Goal: Information Seeking & Learning: Learn about a topic

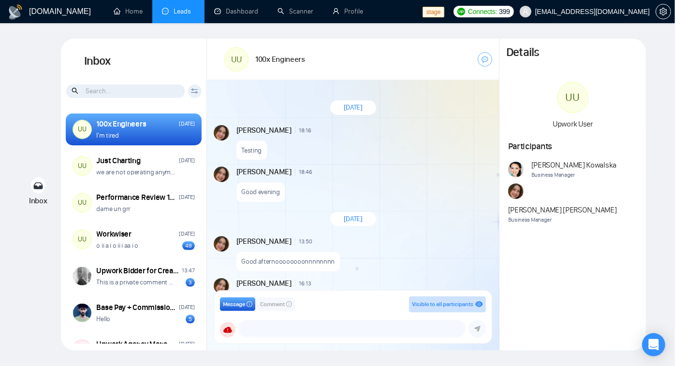
scroll to position [906, 0]
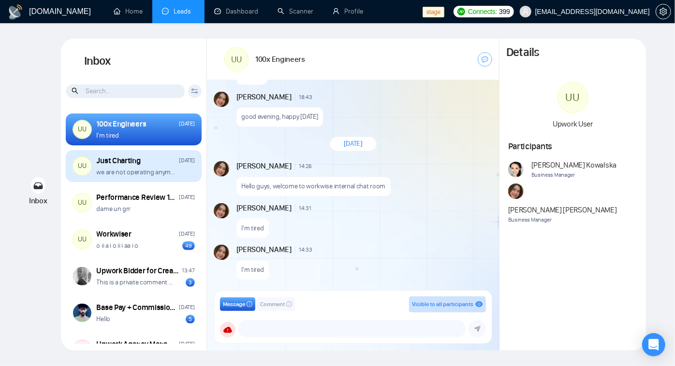
click at [142, 175] on p "we are not operating anymore" at bounding box center [136, 172] width 79 height 9
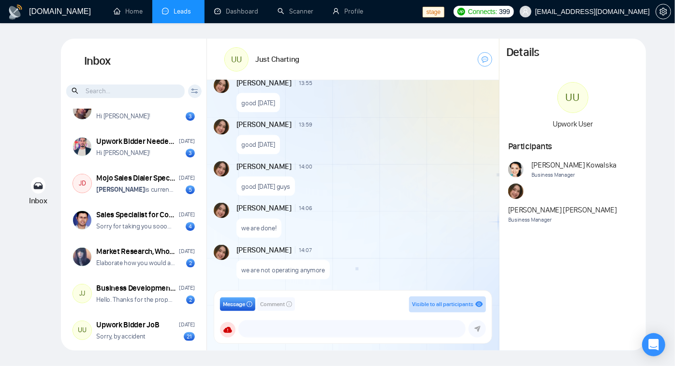
scroll to position [504, 0]
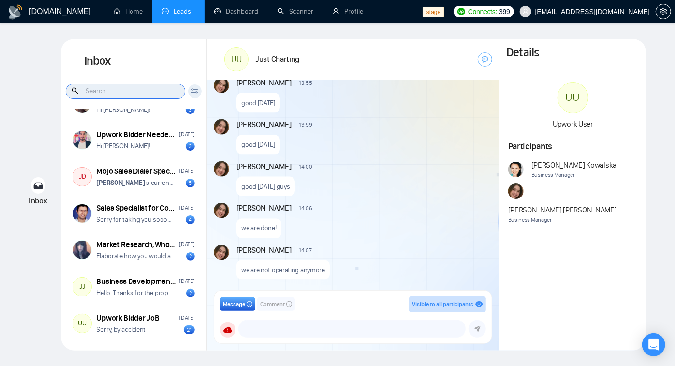
click at [122, 87] on input at bounding box center [125, 92] width 118 height 14
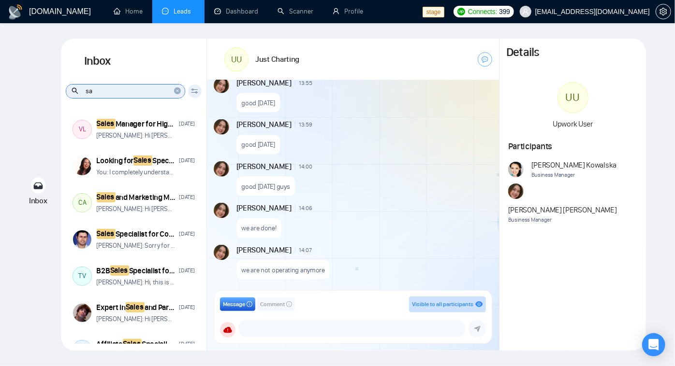
type input "s"
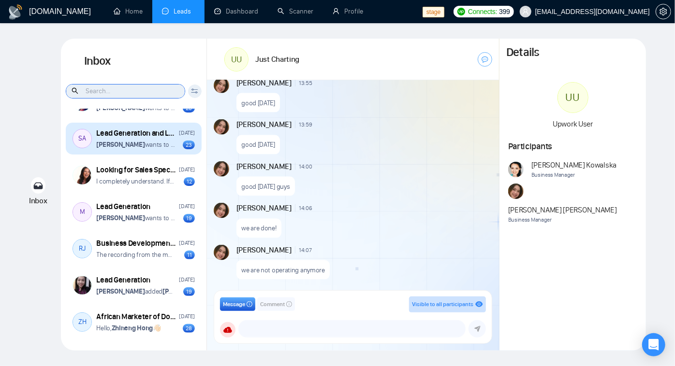
scroll to position [1975, 0]
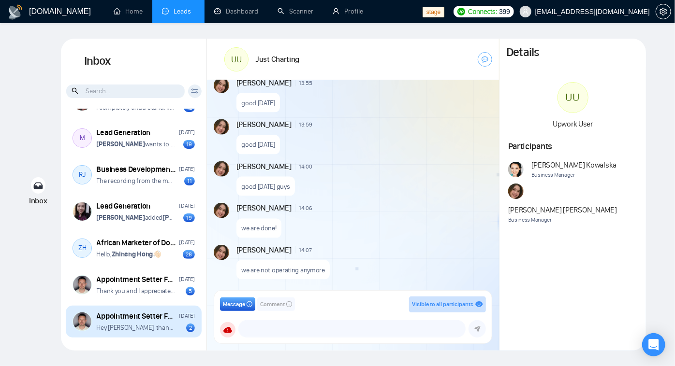
click at [123, 320] on div "Appointment Setter For Instagram" at bounding box center [137, 316] width 80 height 11
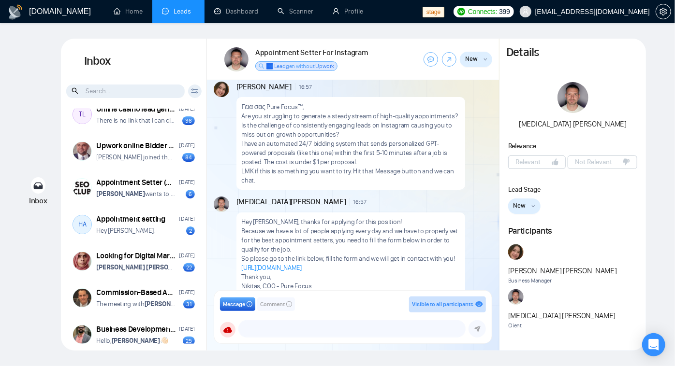
scroll to position [1140, 0]
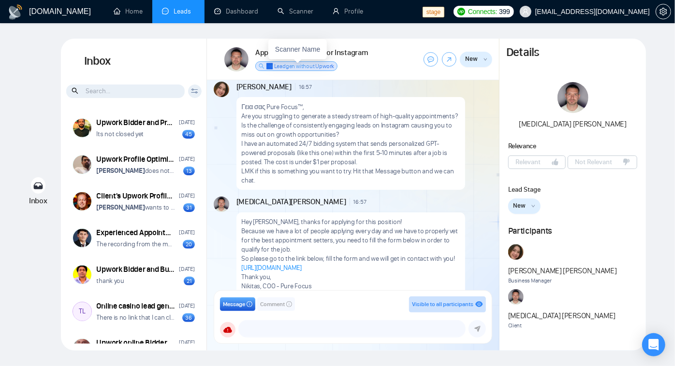
click at [302, 67] on span "✅ Leadgen without Upwork" at bounding box center [300, 66] width 68 height 7
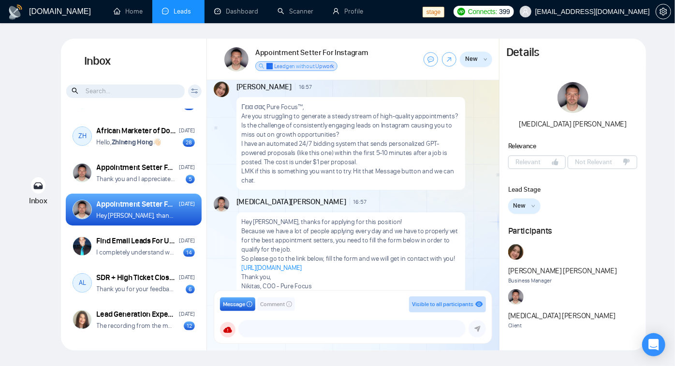
scroll to position [2151, 0]
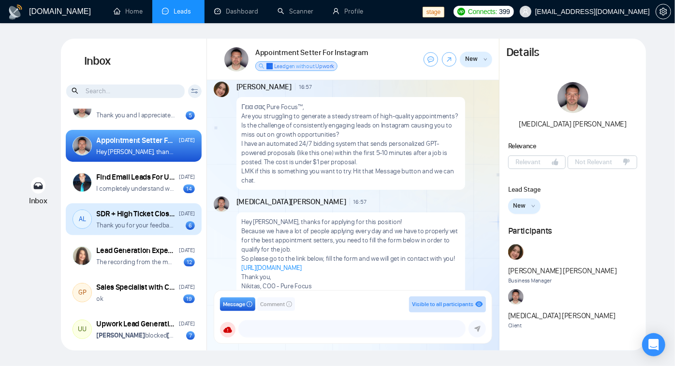
click at [145, 226] on p "Thank you for your feedback and I appreciate your time. Feel free to contact me…" at bounding box center [136, 225] width 79 height 9
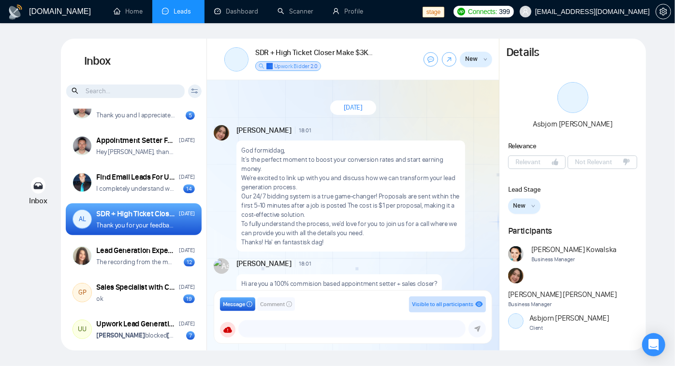
scroll to position [287, 0]
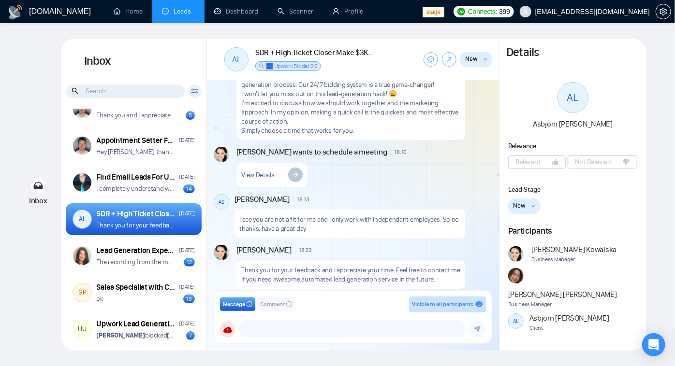
click at [312, 247] on span "18:23" at bounding box center [305, 251] width 13 height 8
click at [299, 196] on span "18:13" at bounding box center [303, 200] width 13 height 8
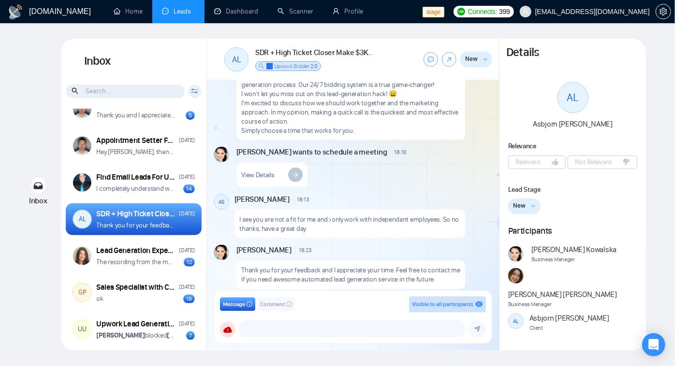
click at [297, 196] on span "18:13" at bounding box center [303, 200] width 13 height 8
click at [484, 60] on icon "down" at bounding box center [485, 60] width 4 height 4
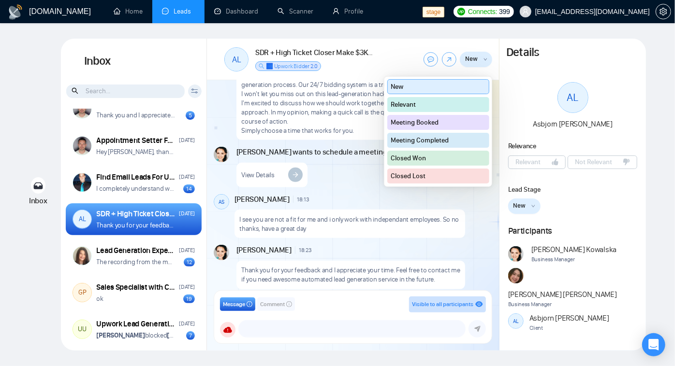
click at [395, 57] on div "New New Relevant Meeting Booked Meeting Completed Closed Won Closed Lost" at bounding box center [438, 59] width 108 height 28
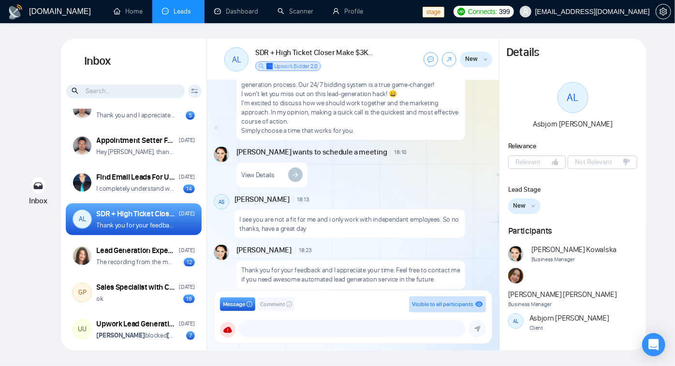
click at [351, 63] on div "SDR + High Ticket Closer Make $3K-$15k monthly 100% comission based only. ✅ Upw…" at bounding box center [314, 59] width 118 height 24
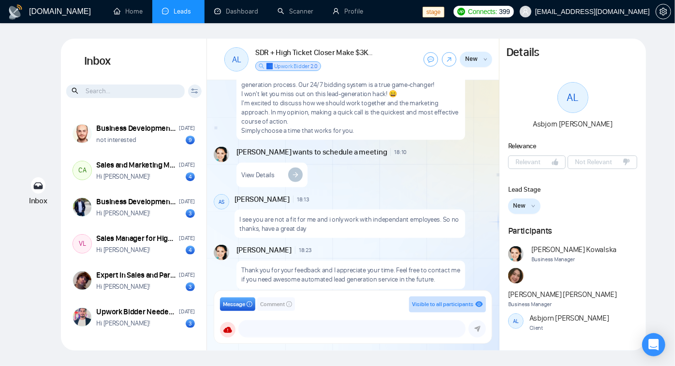
scroll to position [0, 0]
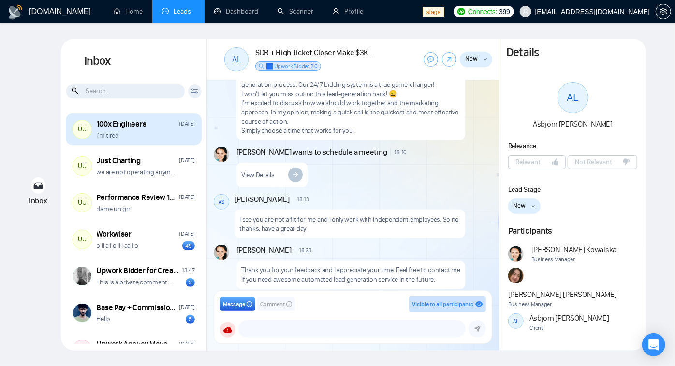
click at [142, 127] on div "100x Engineers" at bounding box center [122, 124] width 50 height 11
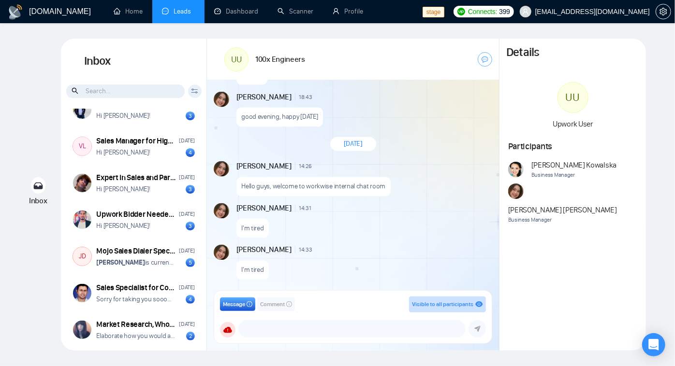
scroll to position [577, 0]
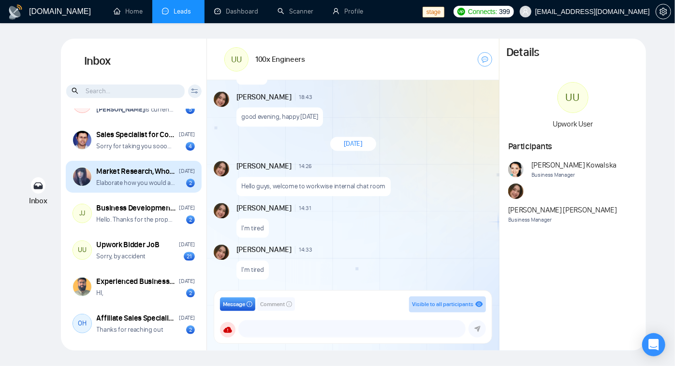
click at [158, 182] on p "Elaborate how you would approach our project. Again we are looking to find whol…" at bounding box center [136, 182] width 79 height 9
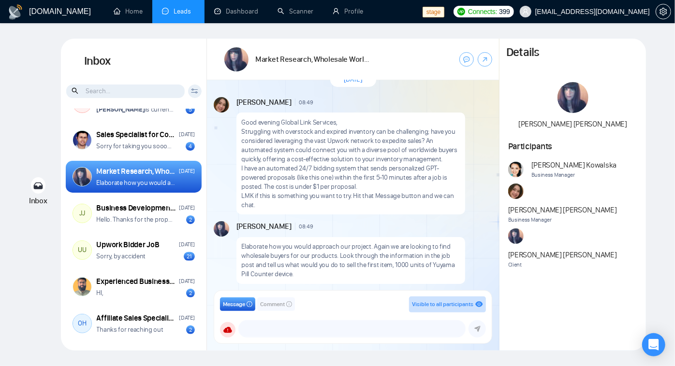
scroll to position [41, 0]
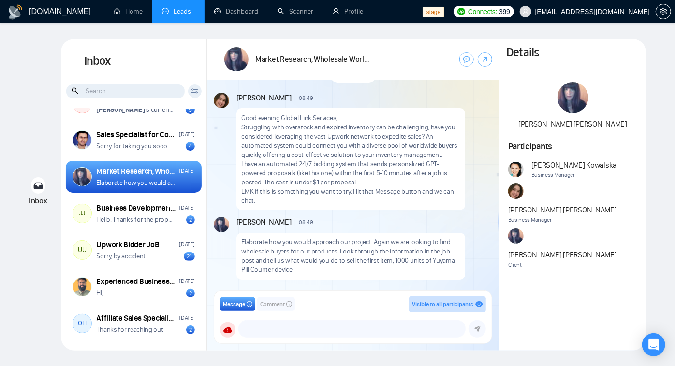
click at [289, 69] on div "Market Research, Wholesale Worldwide (and optionally Retail) Sales Expert Needed" at bounding box center [298, 59] width 149 height 28
click at [329, 76] on div "Market Research, Wholesale Worldwide (and optionally Retail) Sales Expert Needed" at bounding box center [353, 60] width 292 height 42
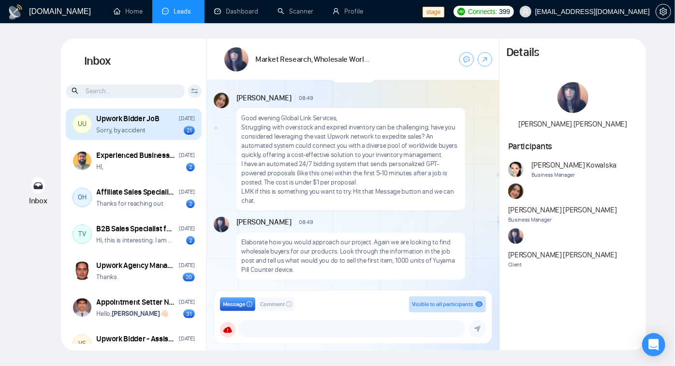
scroll to position [709, 0]
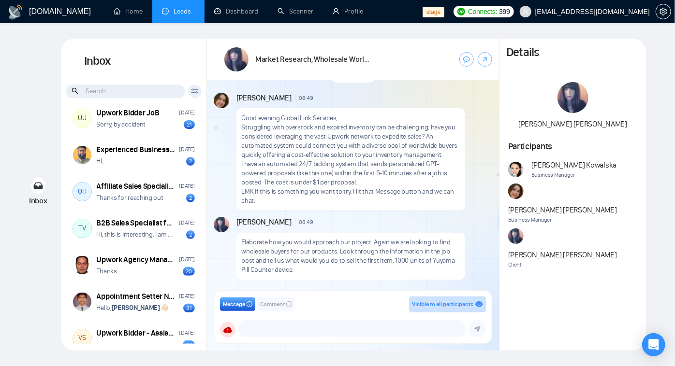
click at [139, 89] on input at bounding box center [125, 92] width 118 height 14
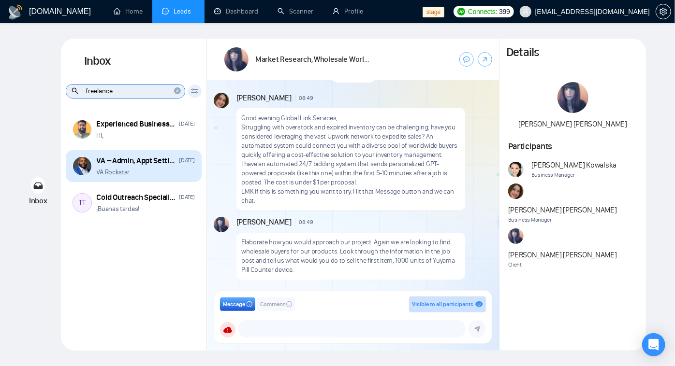
type input "freelance"
click at [123, 161] on div "VA – Admin, Appt Setting & Warm Lead Generation (DON'T Apply if you want short …" at bounding box center [137, 161] width 80 height 11
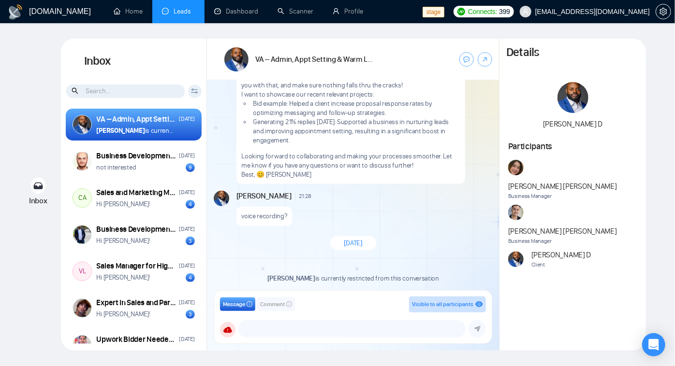
scroll to position [313, 0]
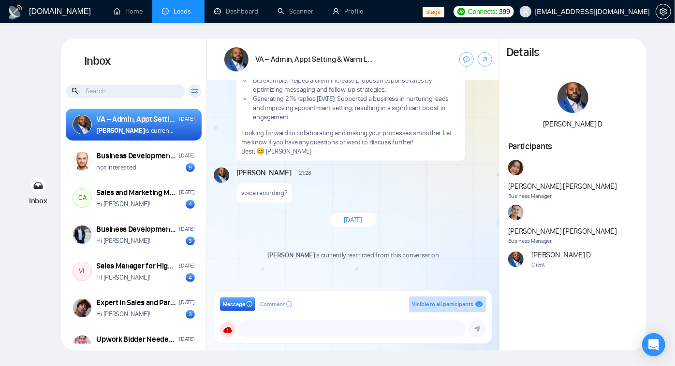
click at [470, 303] on span "Visible to all participants" at bounding box center [442, 304] width 61 height 7
click at [275, 303] on span "Comment" at bounding box center [272, 304] width 25 height 9
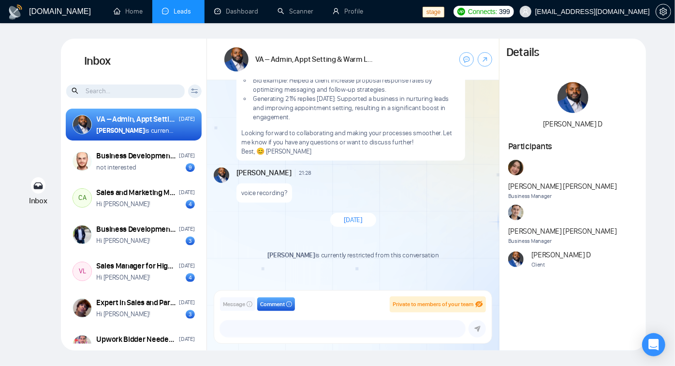
click at [225, 303] on span "Message" at bounding box center [234, 304] width 22 height 9
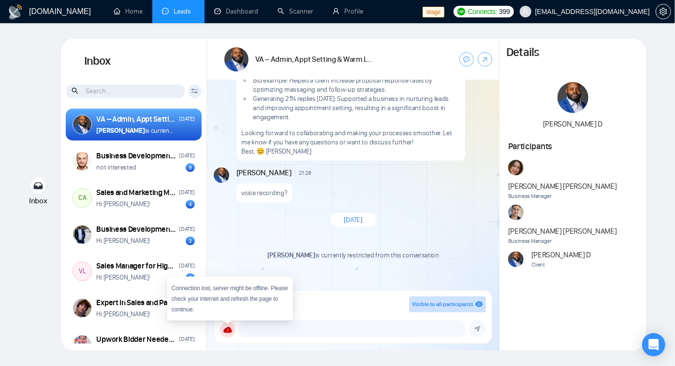
click at [225, 331] on icon at bounding box center [227, 330] width 9 height 6
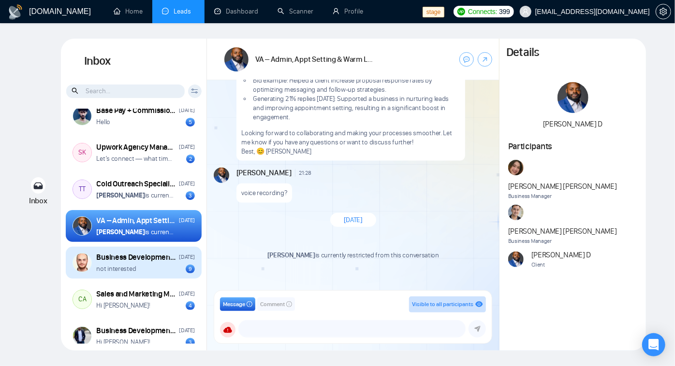
scroll to position [211, 0]
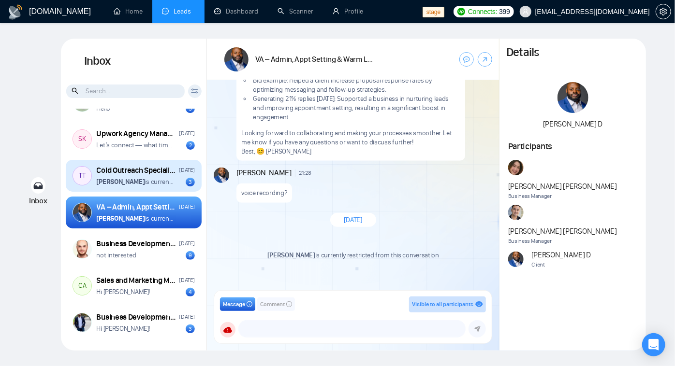
click at [129, 187] on div "TT Cold Outreach Specialist Needed for Lead Generation [DATE] [PERSON_NAME] is …" at bounding box center [134, 176] width 136 height 32
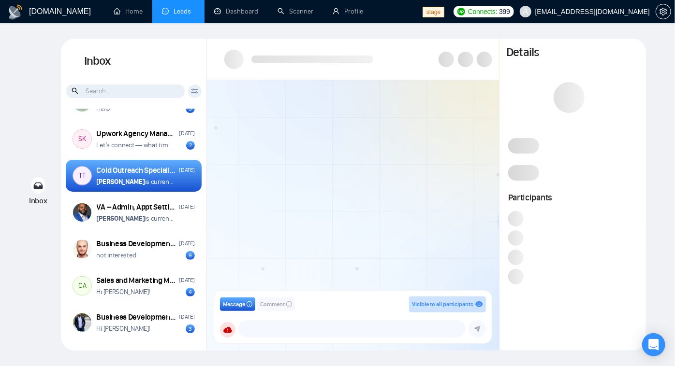
scroll to position [298, 0]
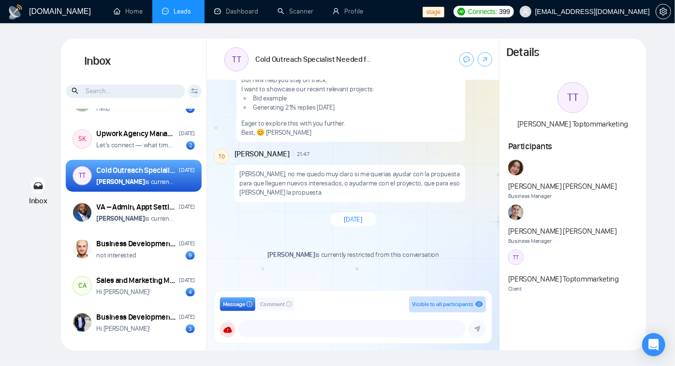
drag, startPoint x: 129, startPoint y: 187, endPoint x: 104, endPoint y: 173, distance: 28.6
click at [104, 173] on div "Cold Outreach Specialist Needed for Lead Generation" at bounding box center [137, 170] width 80 height 11
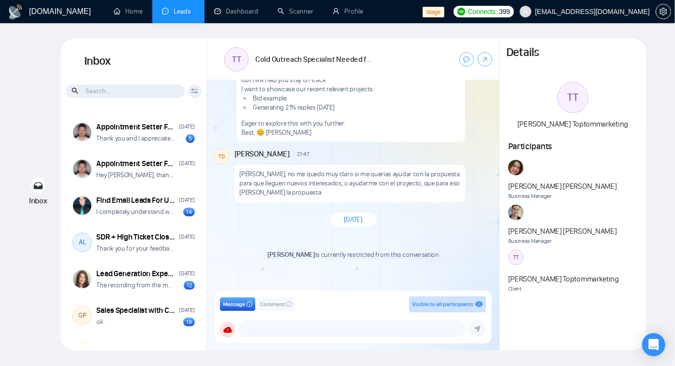
scroll to position [2157, 0]
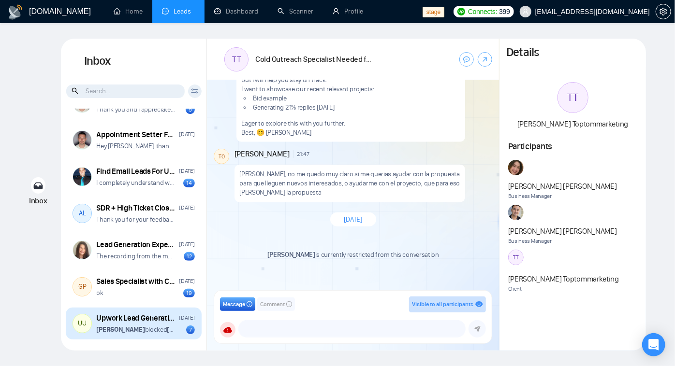
click at [124, 320] on div "Upwork Lead Generation Specialist" at bounding box center [137, 318] width 80 height 11
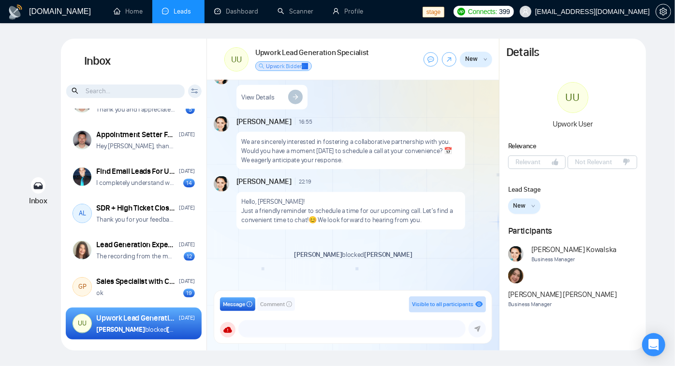
scroll to position [685, 0]
click at [298, 94] on icon at bounding box center [295, 97] width 14 height 14
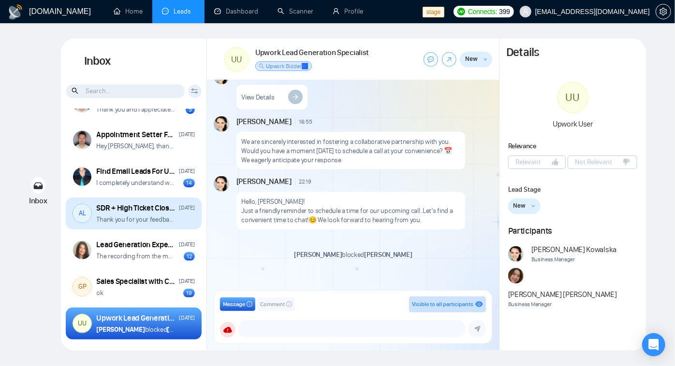
click at [122, 204] on div "SDR + High Ticket Closer Make $3K-$15k monthly 100% comission based only." at bounding box center [137, 208] width 80 height 11
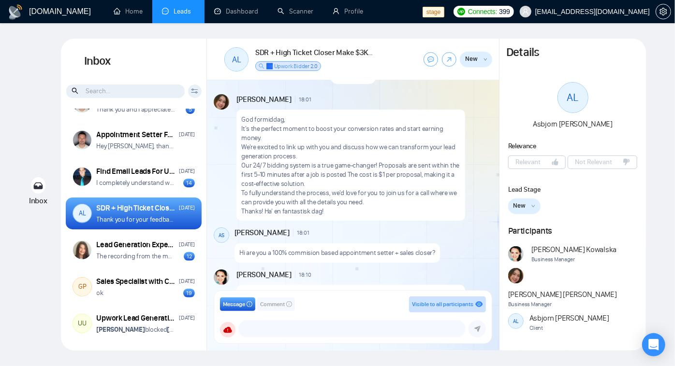
scroll to position [23, 0]
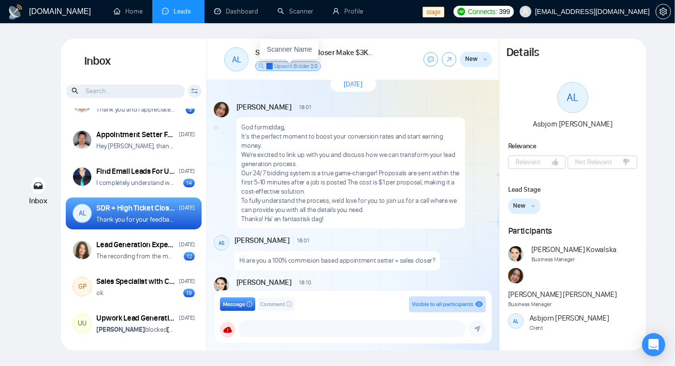
click at [298, 68] on span "✅ Upwork Bidder 2.0" at bounding box center [292, 66] width 52 height 7
click at [249, 79] on div "AL SDR + High Ticket Closer Make $3K-$15k monthly 100% comission based only. ✅ …" at bounding box center [353, 60] width 292 height 42
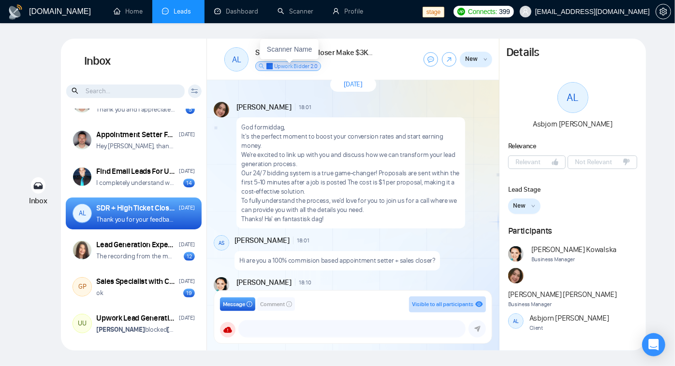
click at [273, 67] on span "✅ Upwork Bidder 2.0" at bounding box center [292, 66] width 52 height 7
click at [270, 65] on span "✅ Upwork Bidder 2.0" at bounding box center [292, 66] width 52 height 7
drag, startPoint x: 270, startPoint y: 67, endPoint x: 310, endPoint y: 70, distance: 40.2
click at [309, 70] on span "✅ Upwork Bidder 2.0" at bounding box center [292, 66] width 52 height 8
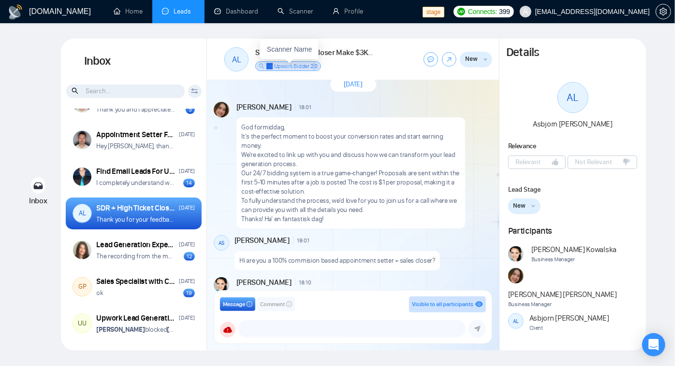
drag, startPoint x: 315, startPoint y: 66, endPoint x: 309, endPoint y: 65, distance: 6.0
click at [313, 66] on span "✅ Upwork Bidder 2.0" at bounding box center [292, 66] width 52 height 7
drag, startPoint x: 309, startPoint y: 65, endPoint x: 262, endPoint y: 59, distance: 47.2
click at [262, 59] on div "SDR + High Ticket Closer Make $3K-$15k monthly 100% comission based only. ✅ Upw…" at bounding box center [314, 59] width 118 height 24
click at [273, 69] on span "✅ Upwork Bidder 2.0" at bounding box center [292, 66] width 52 height 7
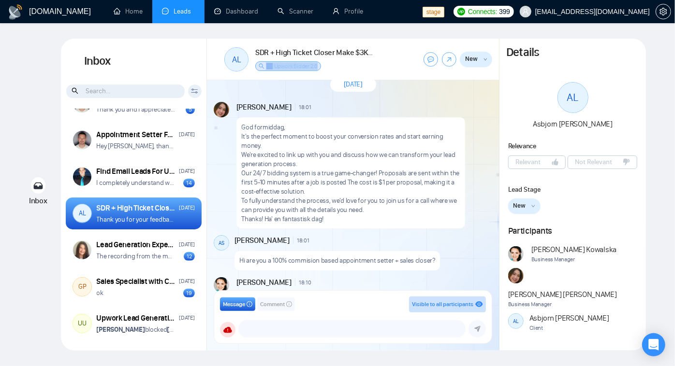
drag, startPoint x: 318, startPoint y: 67, endPoint x: 264, endPoint y: 61, distance: 54.4
click at [264, 61] on div "✅ Upwork Bidder 2.0" at bounding box center [288, 66] width 66 height 10
click at [343, 67] on div "SDR + High Ticket Closer Make $3K-$15k monthly 100% comission based only. ✅ Upw…" at bounding box center [314, 59] width 118 height 24
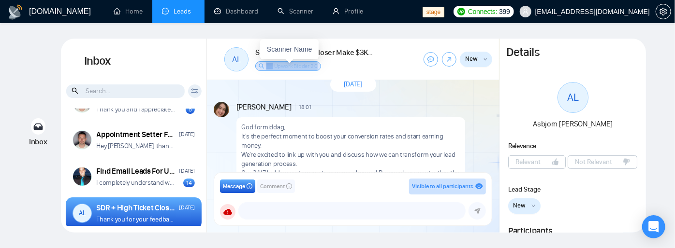
drag, startPoint x: 327, startPoint y: 67, endPoint x: 268, endPoint y: 66, distance: 59.0
click at [268, 66] on div "SDR + High Ticket Closer Make $3K-$15k monthly 100% comission based only. ✅ Upw…" at bounding box center [314, 59] width 118 height 24
click at [380, 60] on div "AL SDR + High Ticket Closer Make $3K-$15k monthly 100% comission based only. ✅ …" at bounding box center [353, 60] width 292 height 42
drag, startPoint x: 327, startPoint y: 67, endPoint x: 265, endPoint y: 66, distance: 62.4
click at [265, 66] on div "SDR + High Ticket Closer Make $3K-$15k monthly 100% comission based only. ✅ Upw…" at bounding box center [314, 59] width 118 height 24
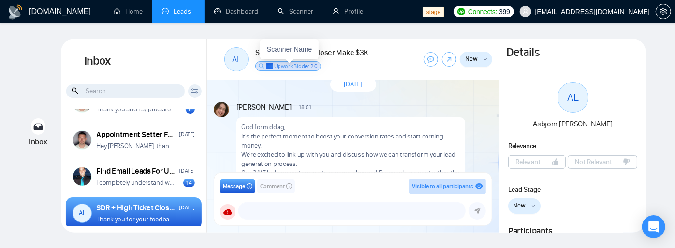
click at [334, 63] on div "SDR + High Ticket Closer Make $3K-$15k monthly 100% comission based only. ✅ Upw…" at bounding box center [314, 59] width 118 height 24
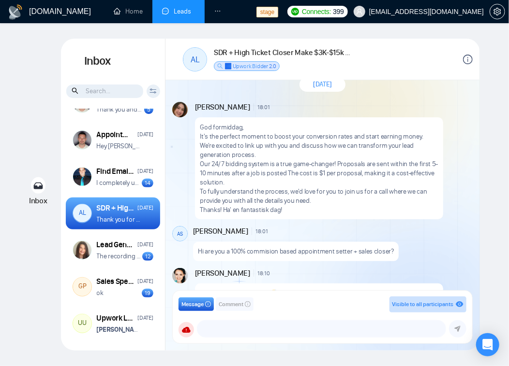
click at [148, 92] on div "Client Reset Date Reset Reset Apply" at bounding box center [153, 92] width 14 height 14
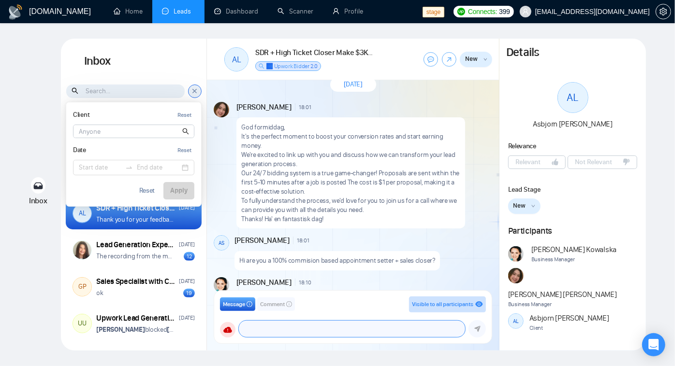
click at [270, 332] on textarea at bounding box center [352, 329] width 226 height 16
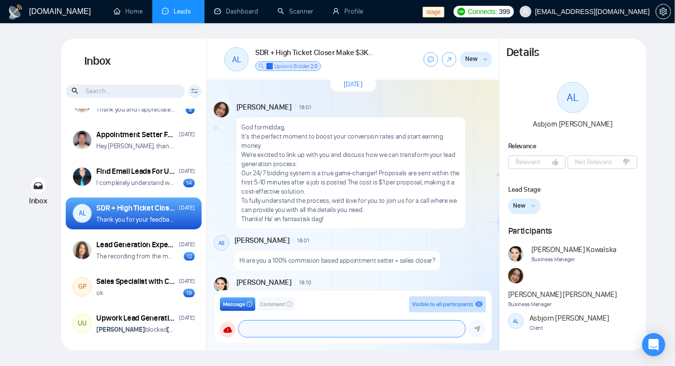
paste textarea "[URL][DOMAIN_NAME]"
type textarea "[URL][DOMAIN_NAME]"
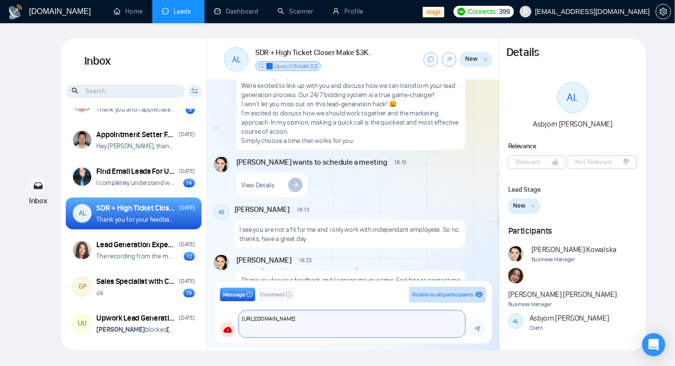
scroll to position [244, 0]
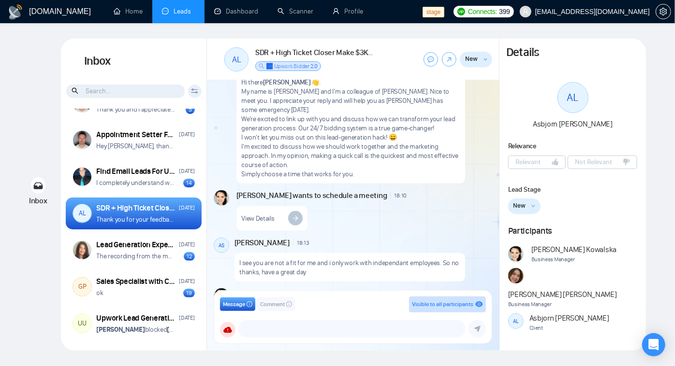
click at [152, 205] on div "SDR + High Ticket Closer Make $3K-$15k monthly 100% comission based only. [DATE]" at bounding box center [146, 208] width 98 height 11
click at [536, 208] on button "New" at bounding box center [524, 206] width 32 height 15
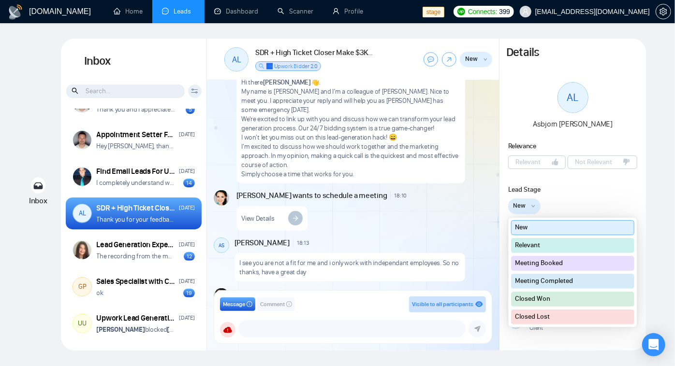
click at [536, 208] on button "New" at bounding box center [524, 206] width 32 height 15
